Goal: Task Accomplishment & Management: Manage account settings

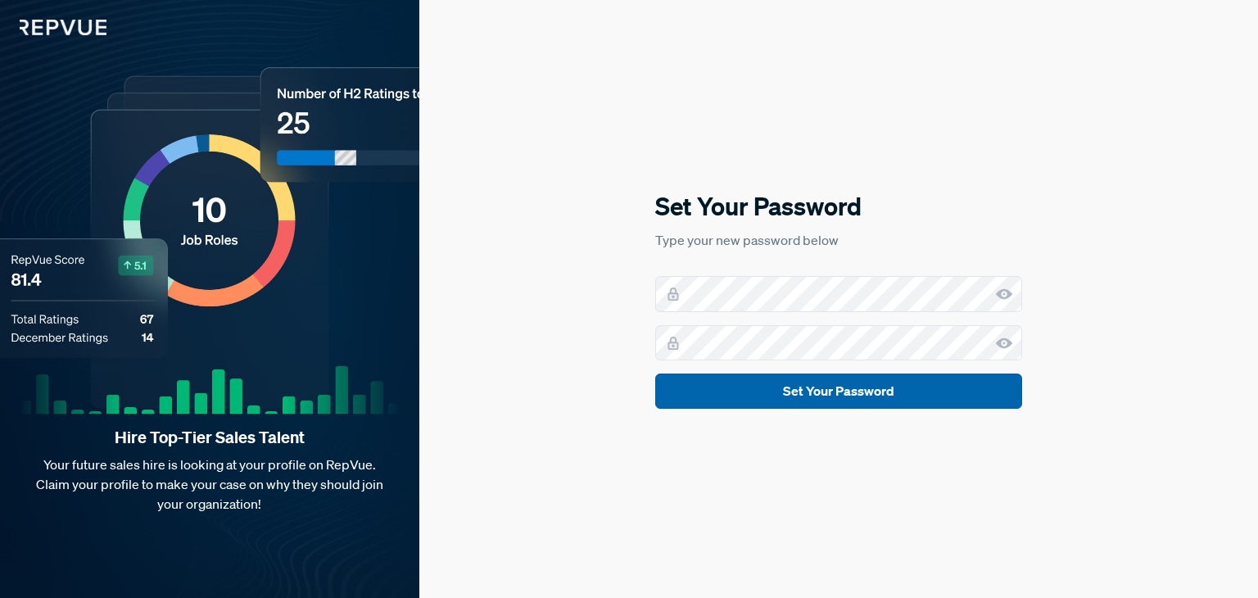
click at [884, 389] on button "Set Your Password" at bounding box center [838, 391] width 367 height 35
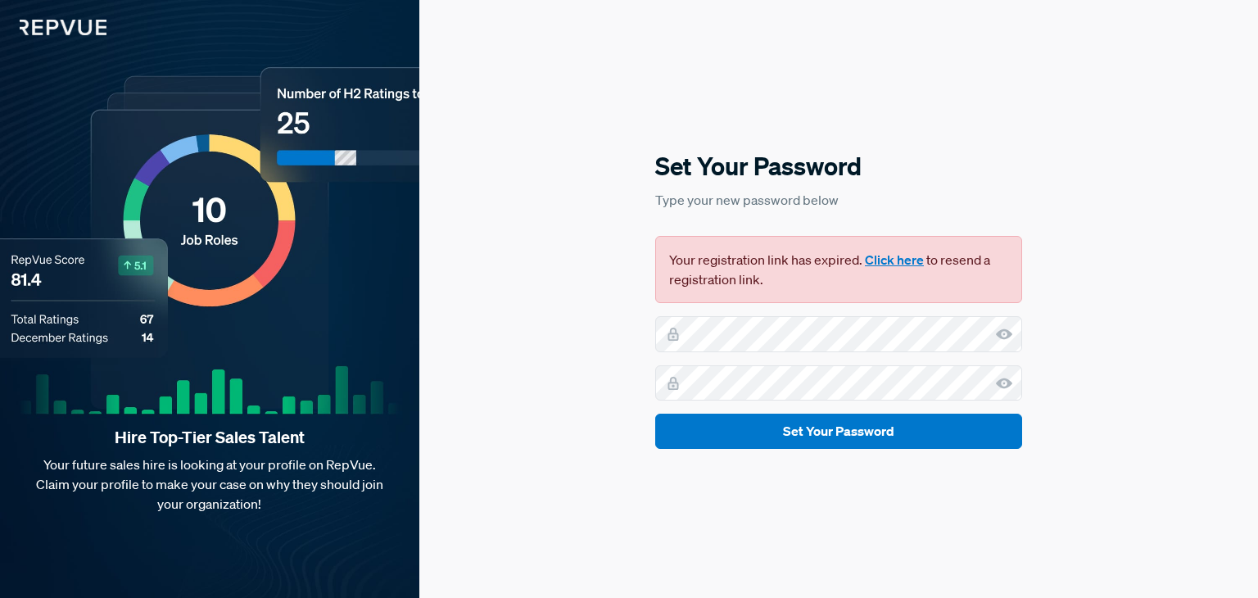
click at [868, 256] on button "Click here" at bounding box center [894, 260] width 59 height 20
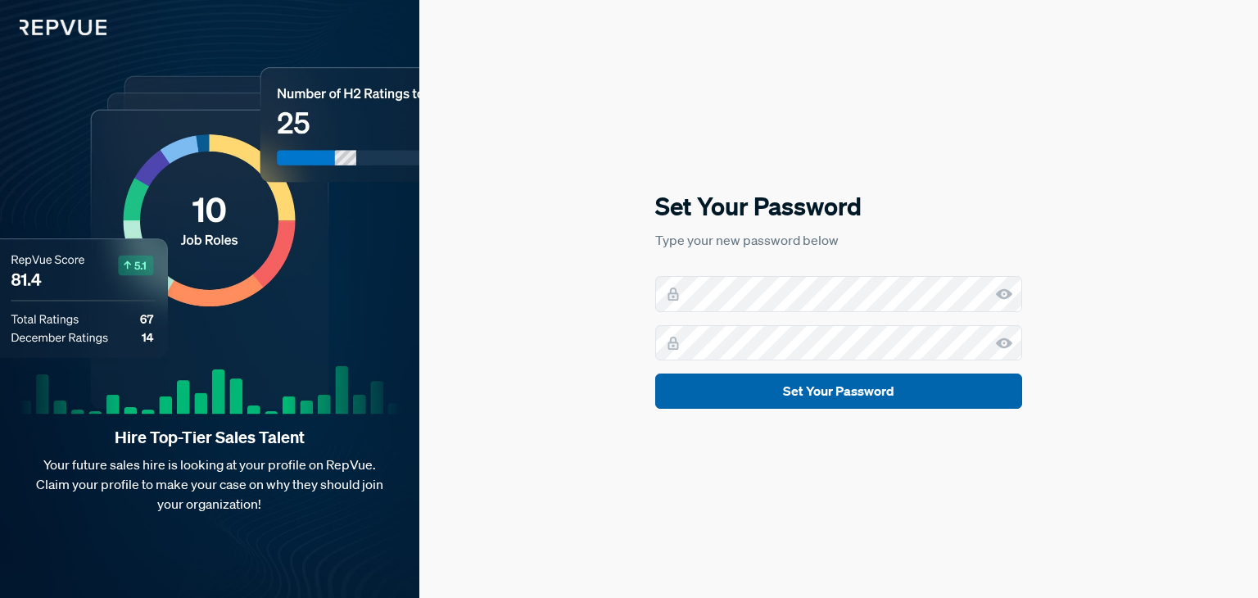
click at [913, 394] on button "Set Your Password" at bounding box center [838, 391] width 367 height 35
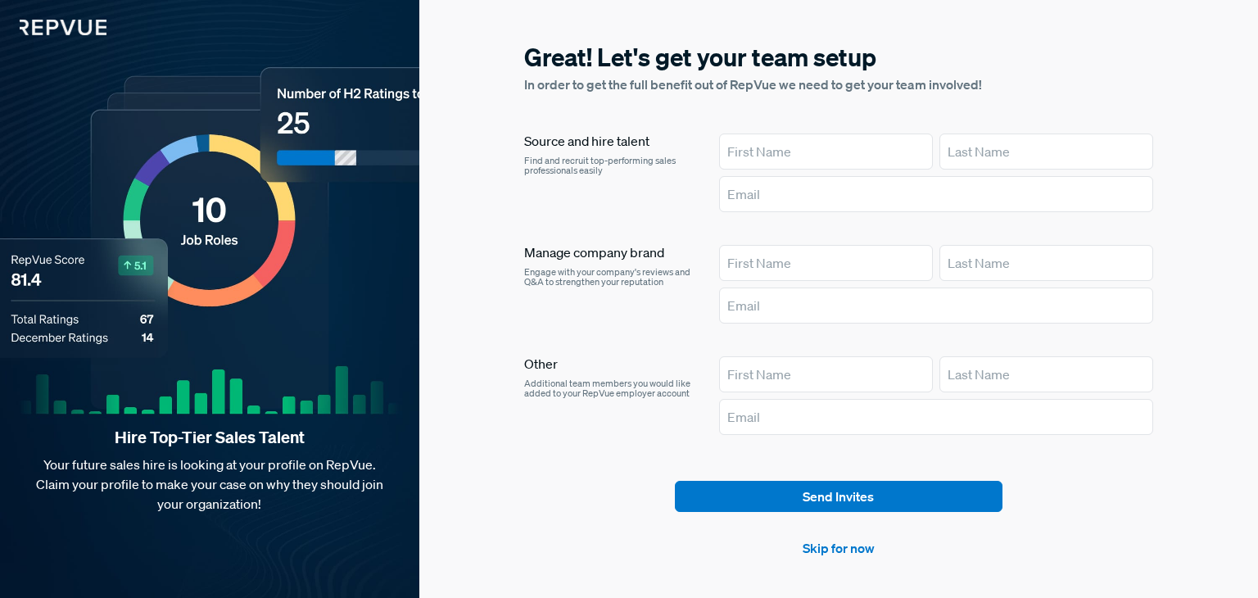
click at [628, 184] on div "Source and hire talent Find and recruit top-performing sales professionals easi…" at bounding box center [608, 176] width 169 height 85
click at [836, 548] on link "Skip for now" at bounding box center [839, 548] width 72 height 20
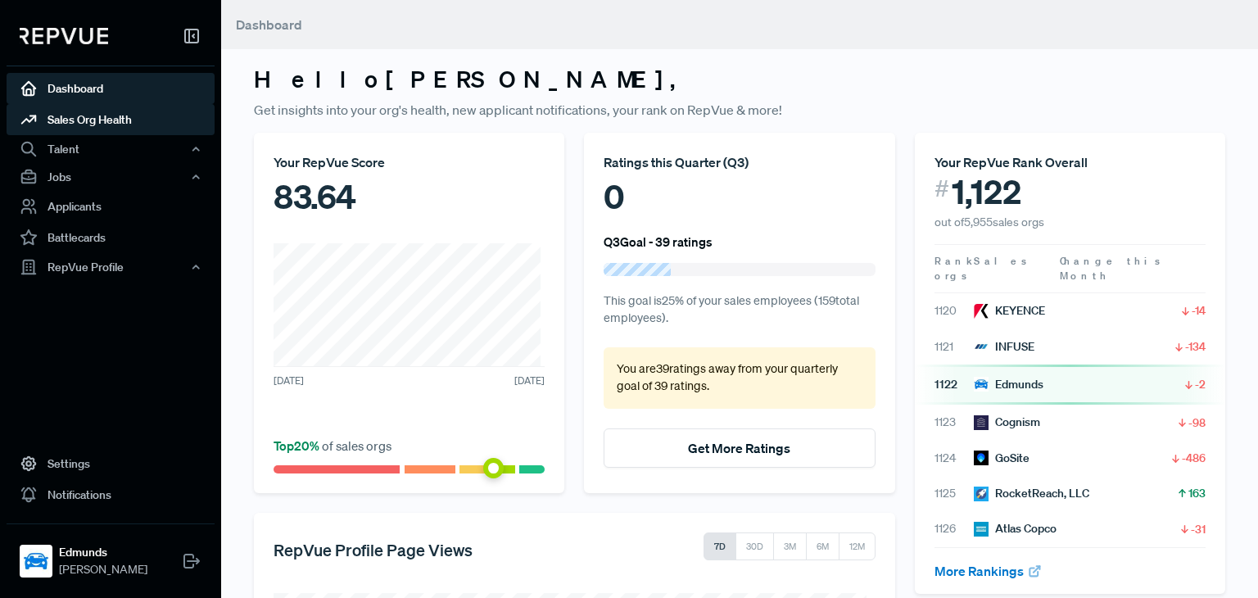
click at [107, 119] on link "Sales Org Health" at bounding box center [111, 119] width 208 height 31
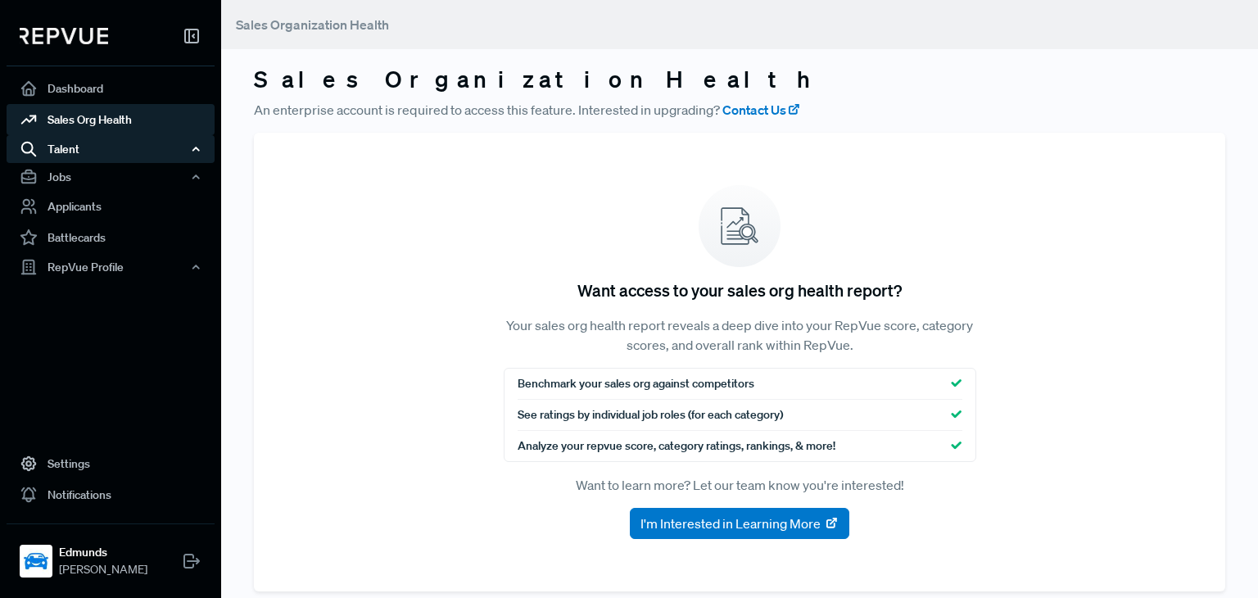
click at [99, 155] on div "Talent" at bounding box center [111, 149] width 208 height 28
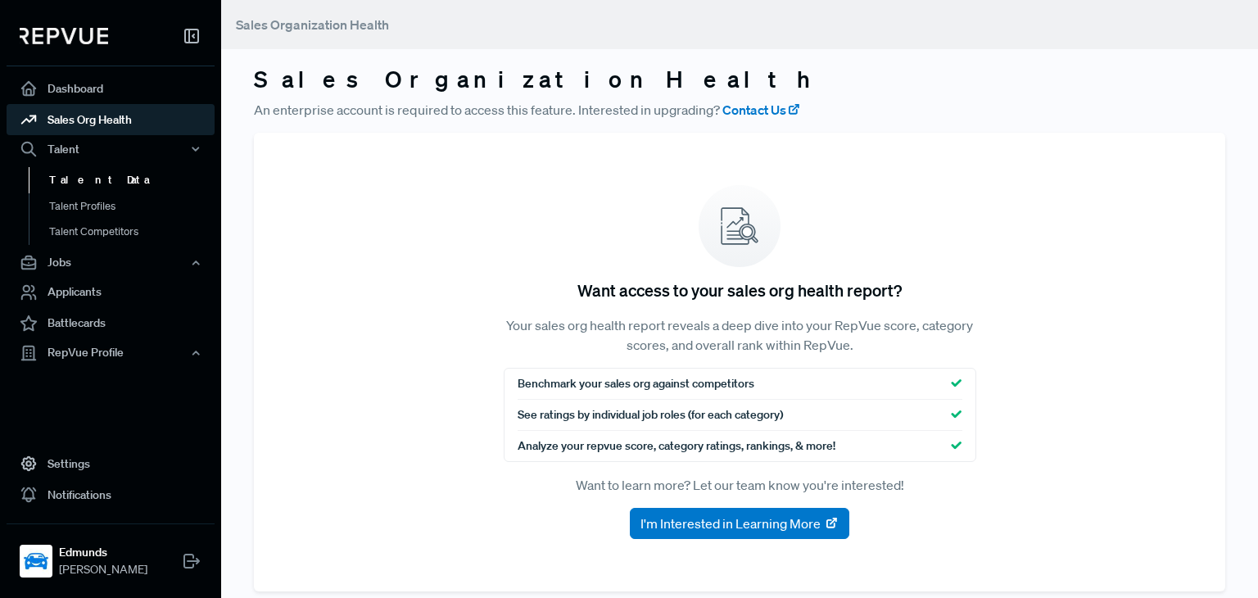
click at [103, 175] on link "Talent Data" at bounding box center [133, 180] width 208 height 26
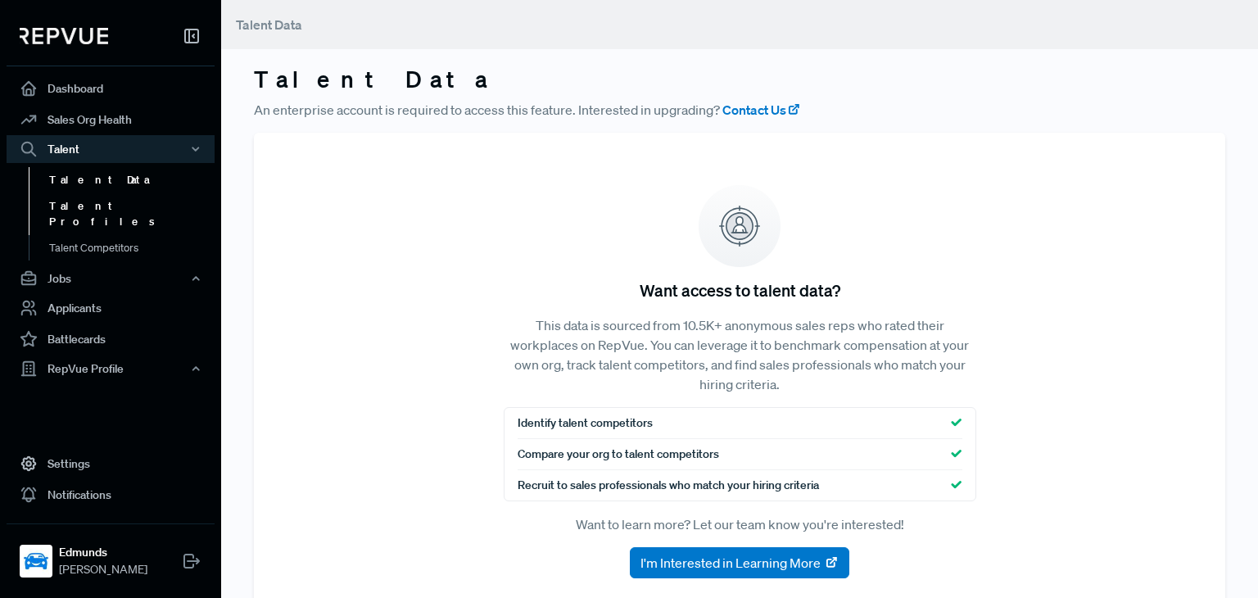
click at [106, 193] on link "Talent Profiles" at bounding box center [133, 214] width 208 height 42
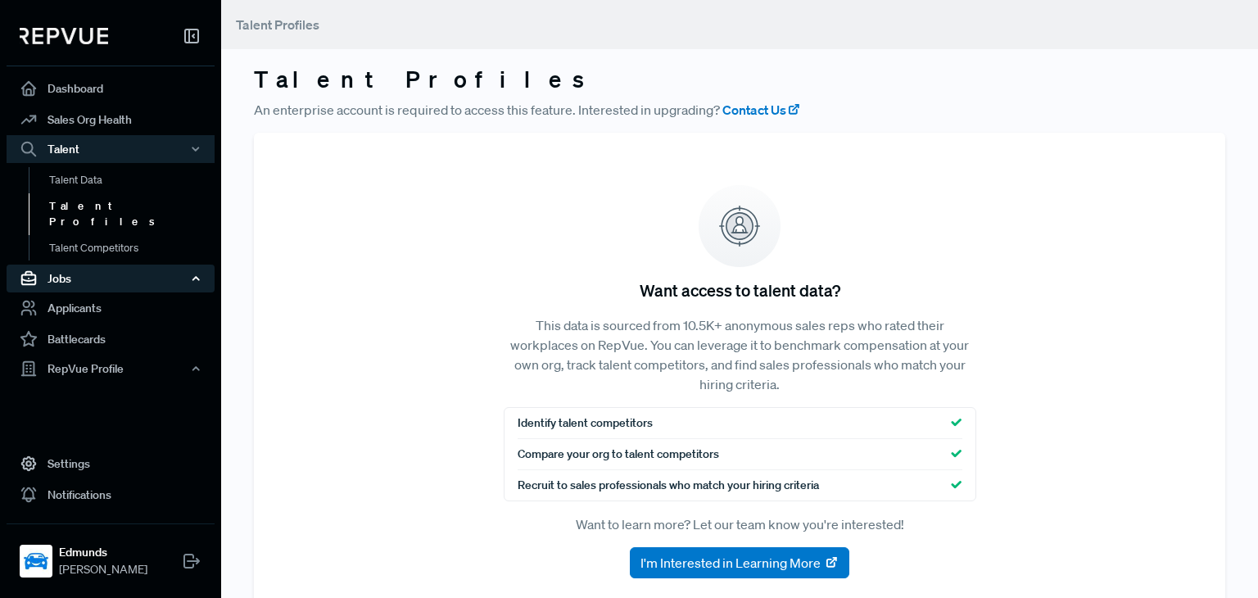
click at [115, 265] on div "Jobs" at bounding box center [111, 279] width 208 height 28
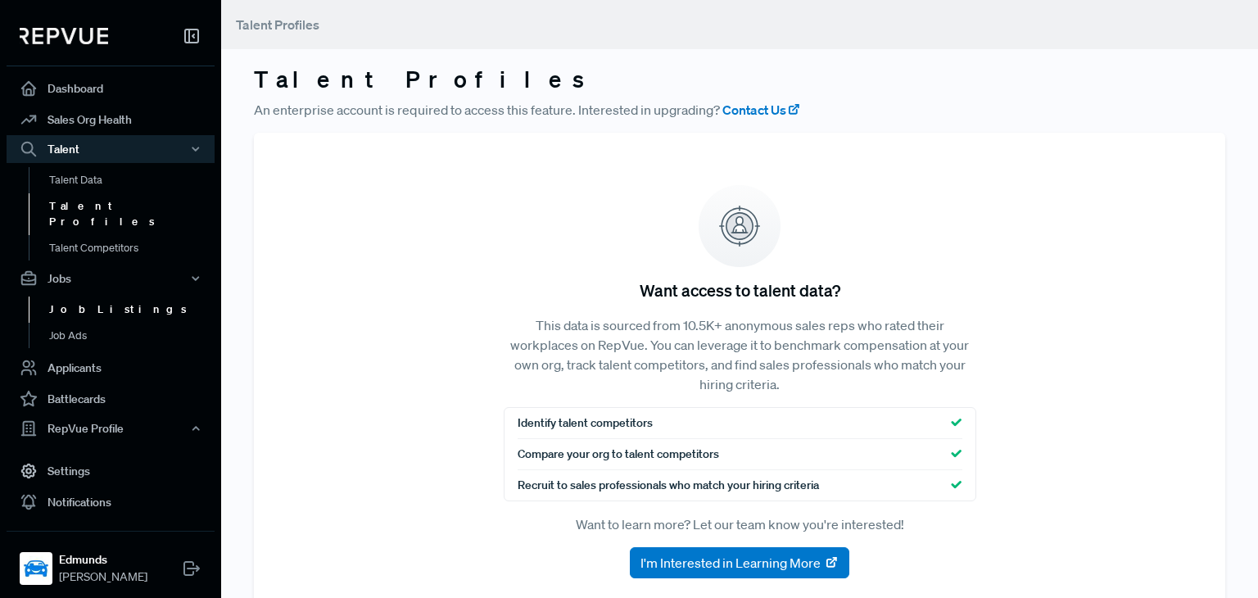
click at [116, 299] on link "Job Listings" at bounding box center [133, 310] width 208 height 26
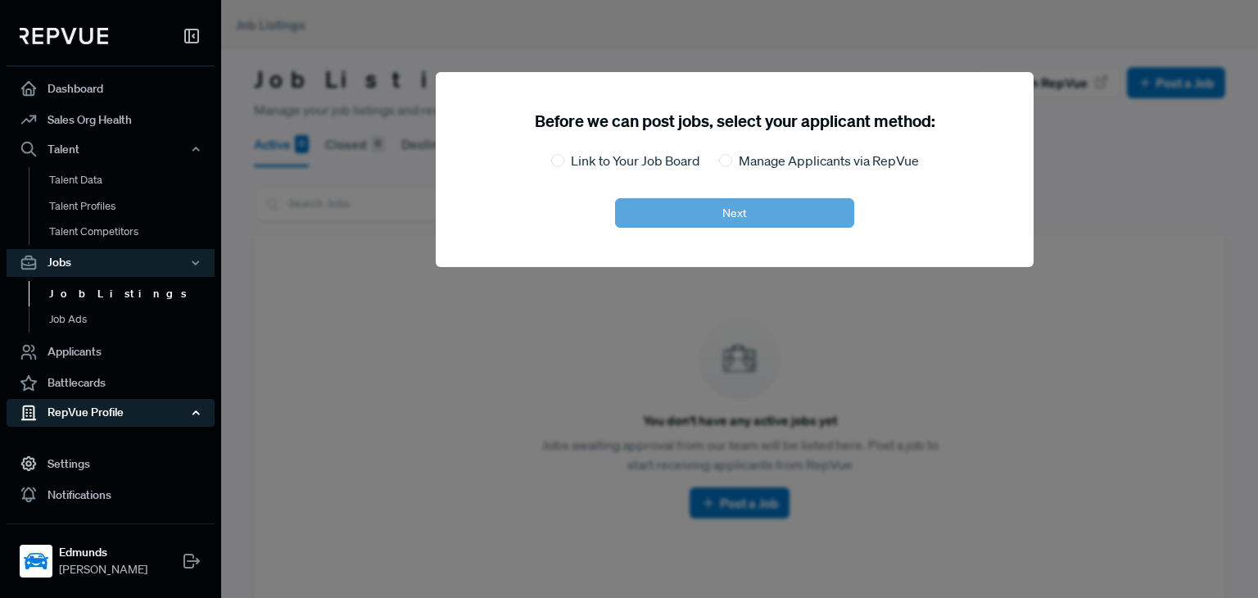
click at [153, 406] on div "RepVue Profile" at bounding box center [111, 413] width 208 height 28
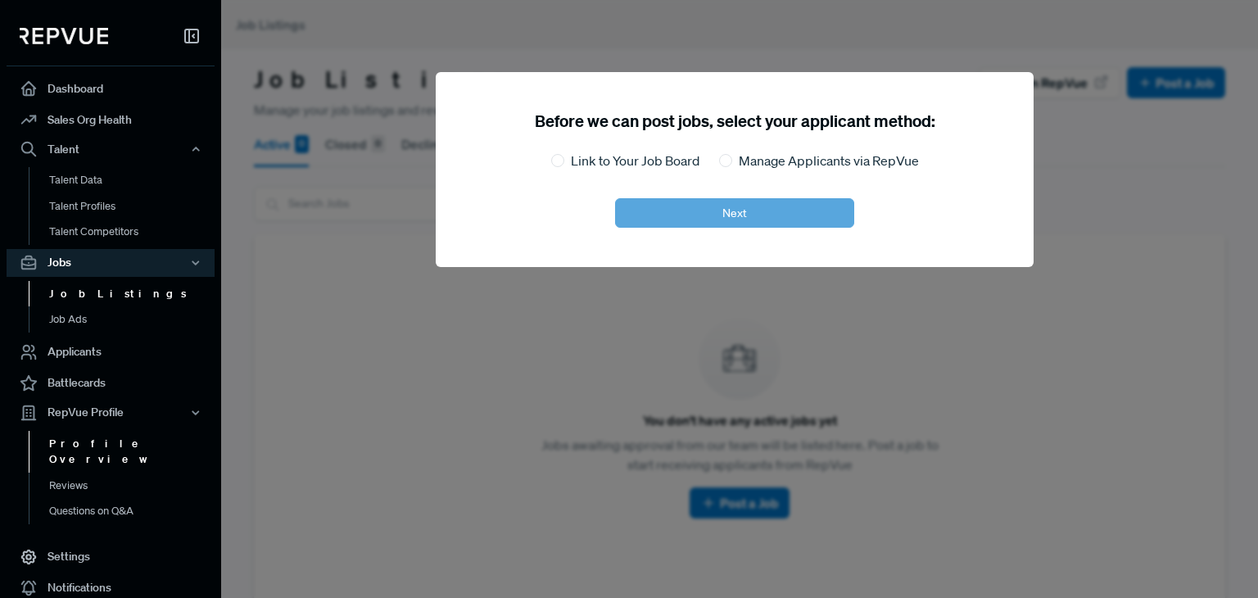
click at [134, 446] on link "Profile Overview" at bounding box center [133, 452] width 208 height 42
